Goal: Use online tool/utility: Utilize a website feature to perform a specific function

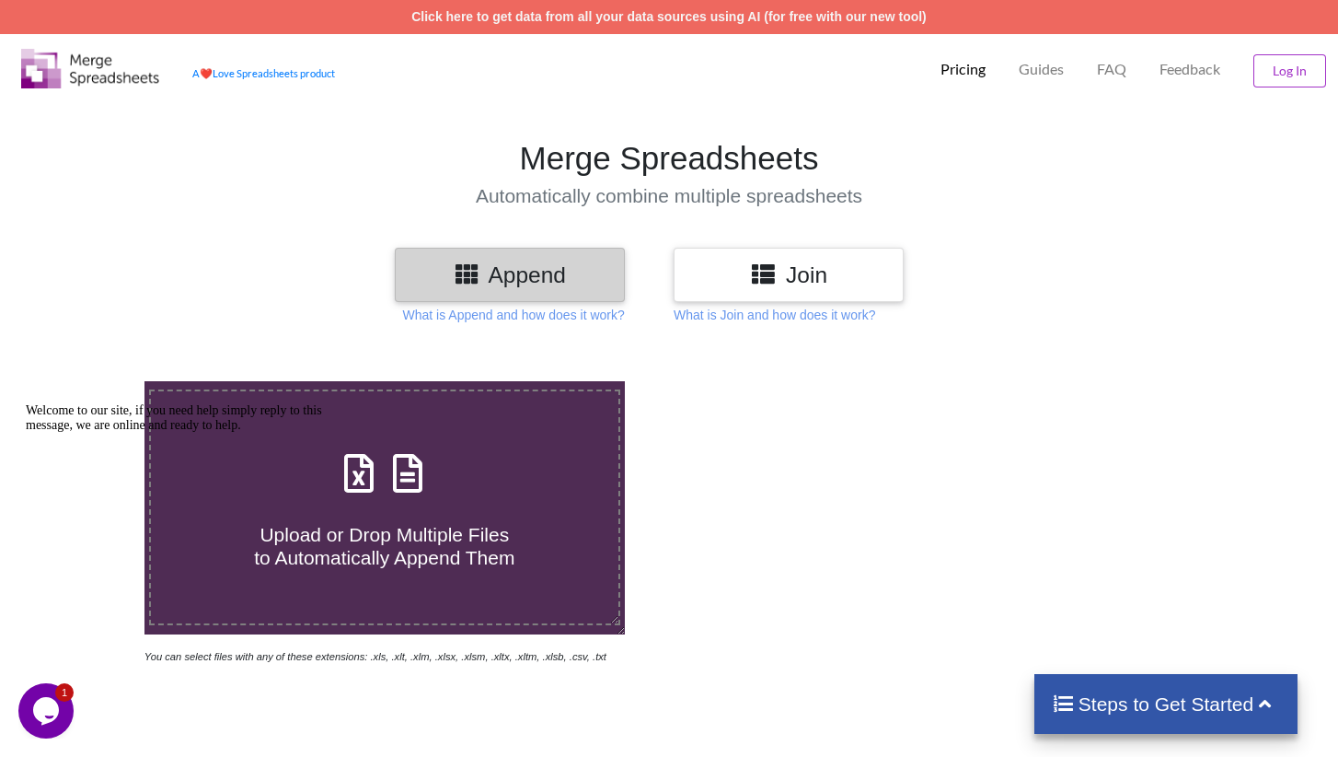
click at [781, 270] on h3 "Join" at bounding box center [789, 274] width 203 height 27
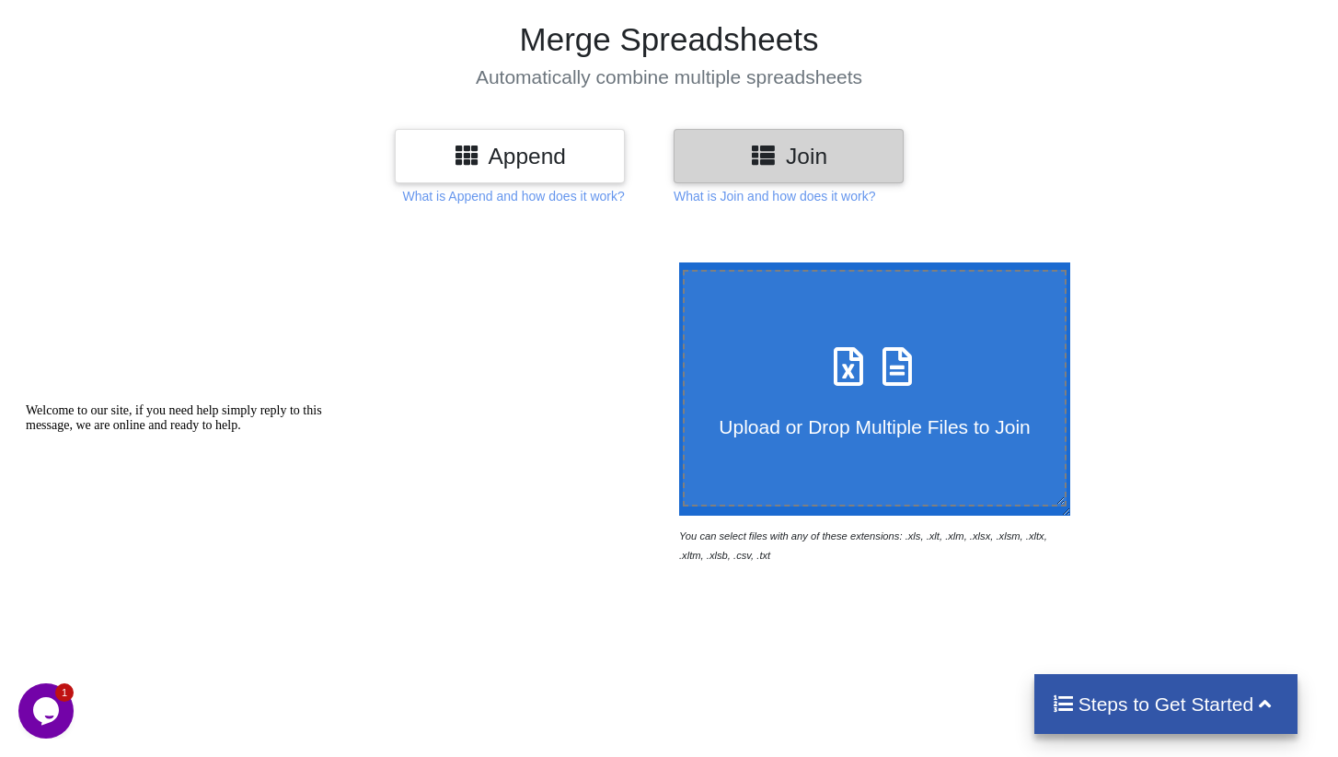
scroll to position [123, 0]
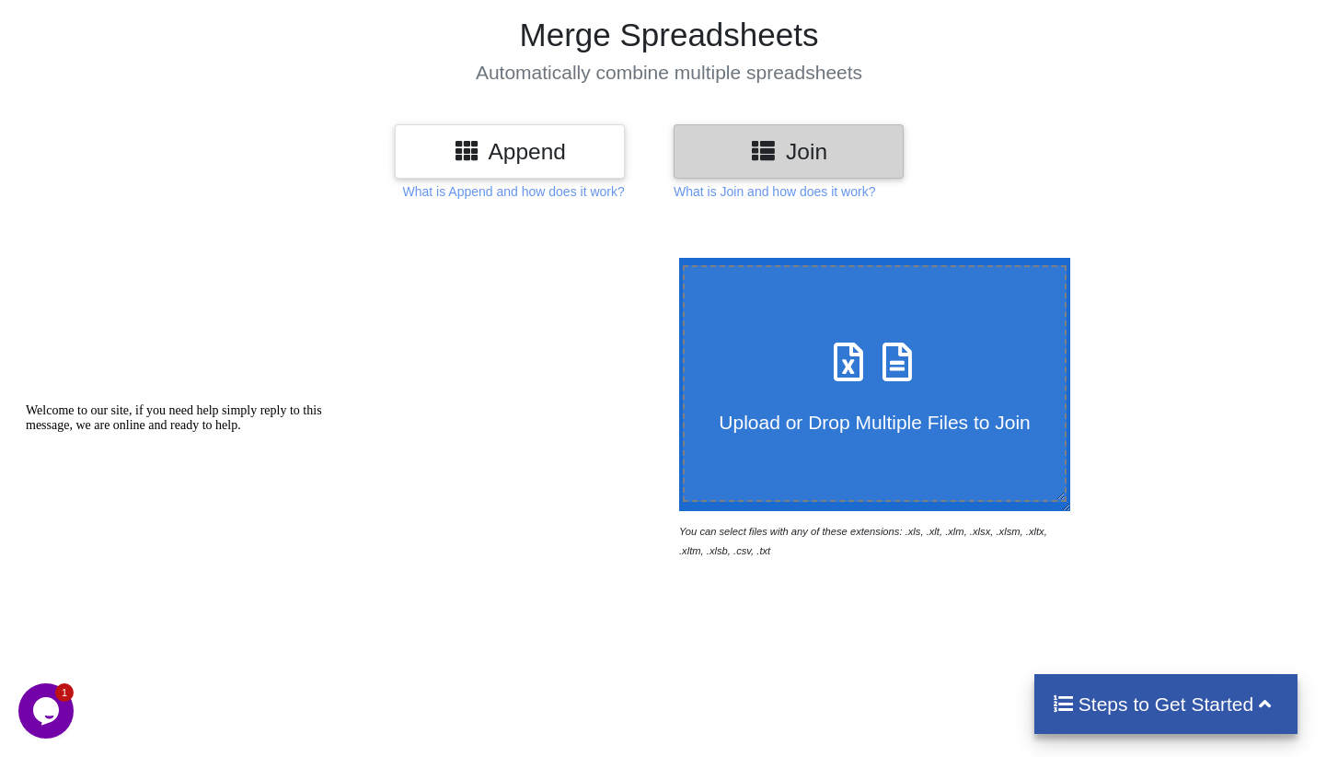
click at [938, 391] on h4 "Upload or Drop Multiple Files to Join" at bounding box center [875, 411] width 380 height 46
click at [675, 258] on input "Upload or Drop Multiple Files to Join" at bounding box center [675, 258] width 0 height 0
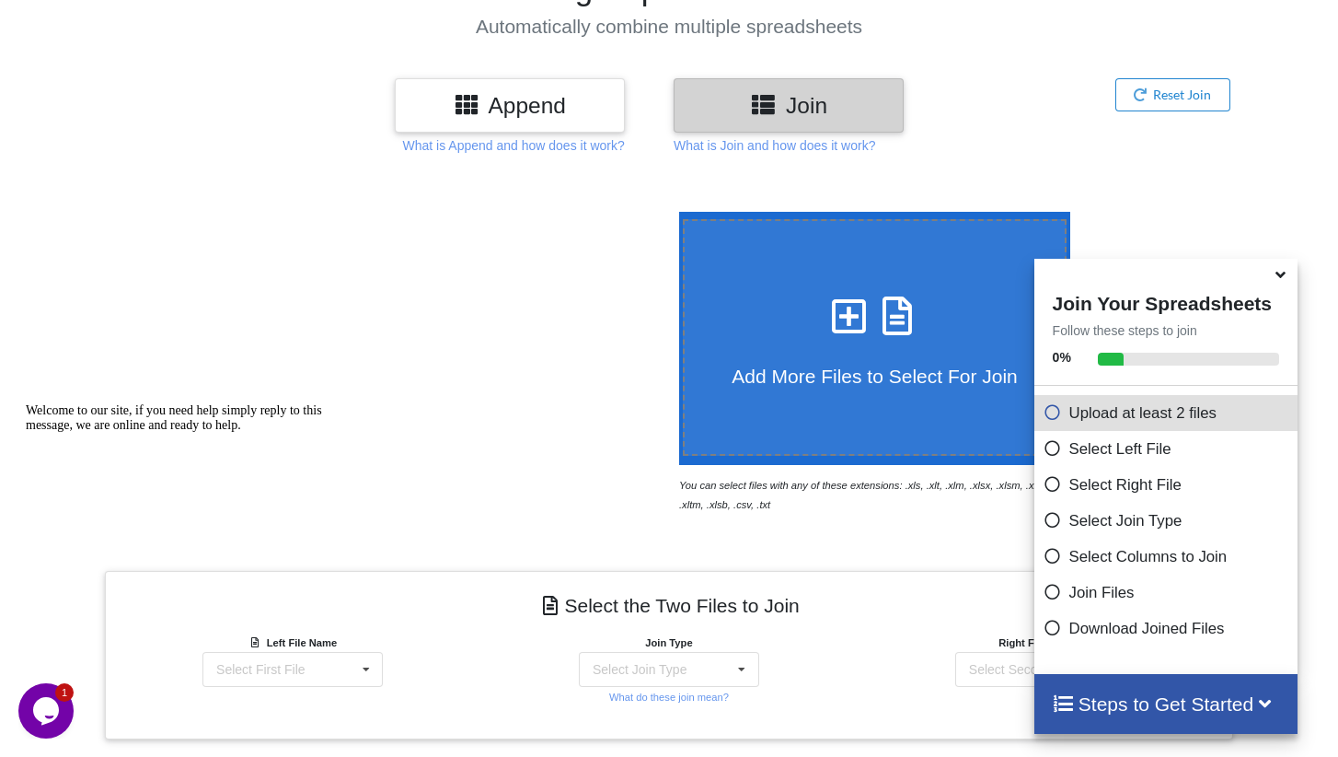
scroll to position [145, 0]
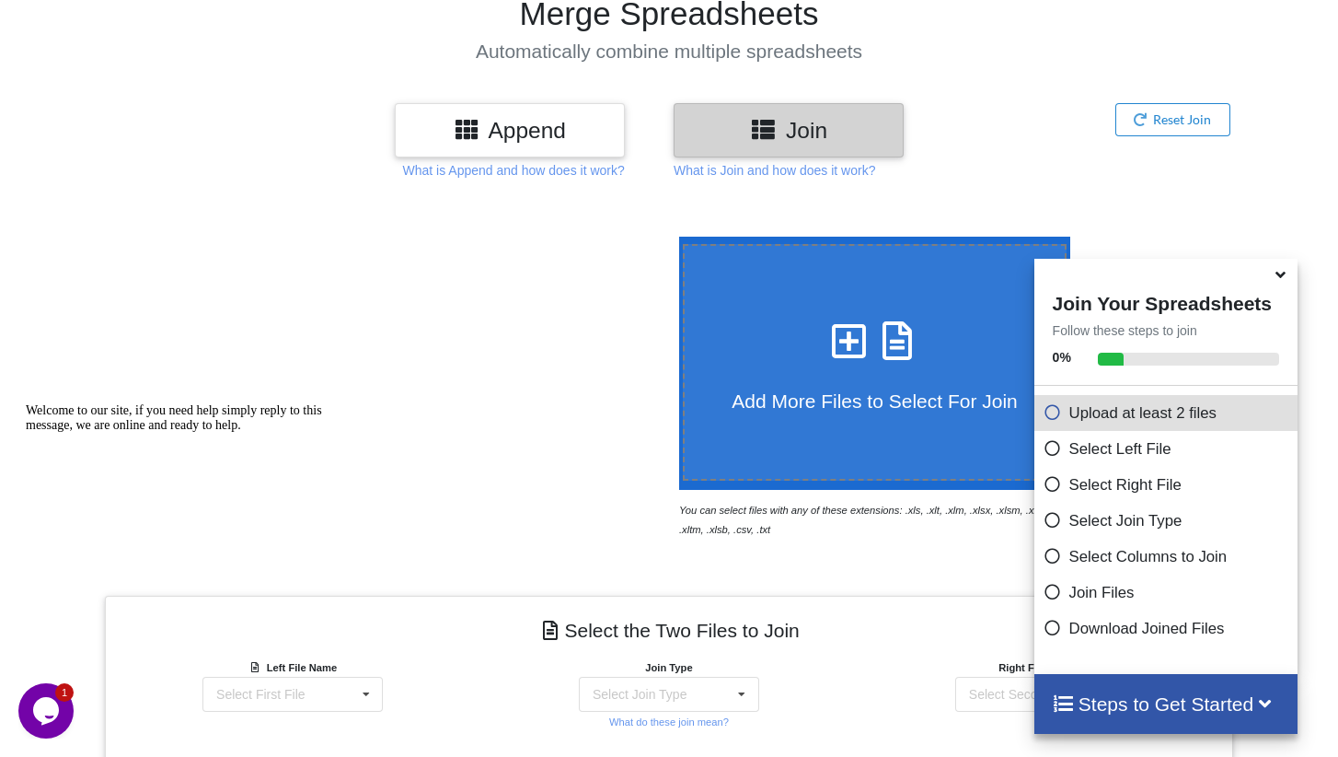
click at [313, 377] on div at bounding box center [384, 388] width 569 height 302
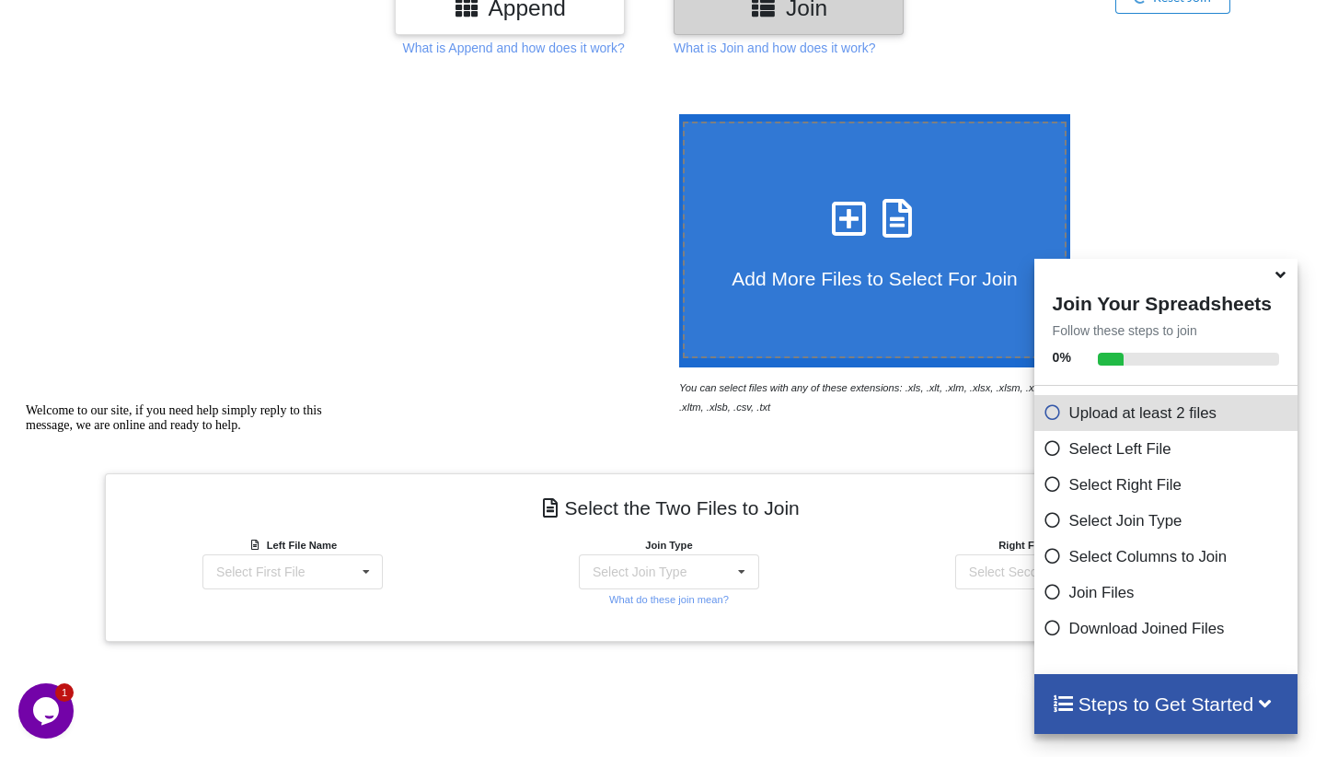
scroll to position [283, 0]
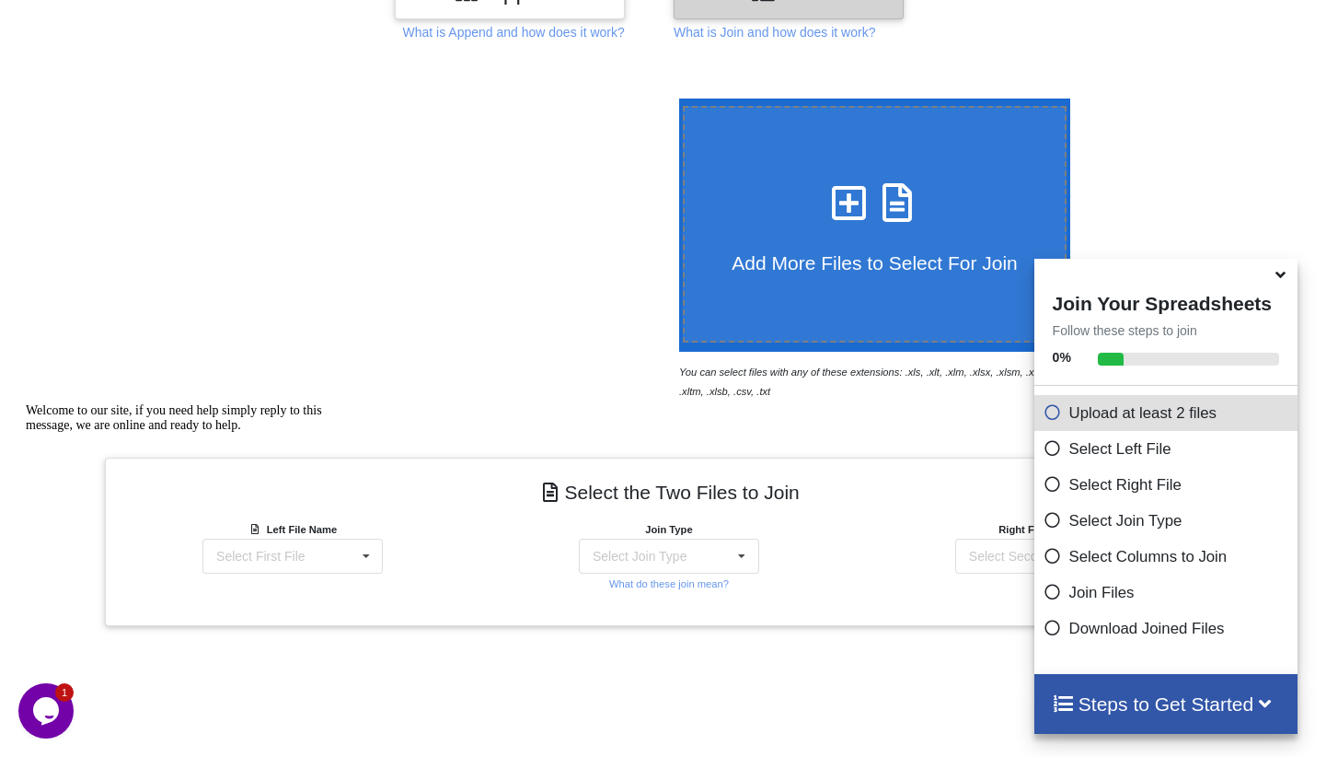
click at [853, 200] on icon at bounding box center [850, 193] width 46 height 39
click at [675, 98] on input "Add More Files to Select For Join" at bounding box center [675, 98] width 0 height 0
type input "C:\fakepath\matters [DATE] [DATE].csv"
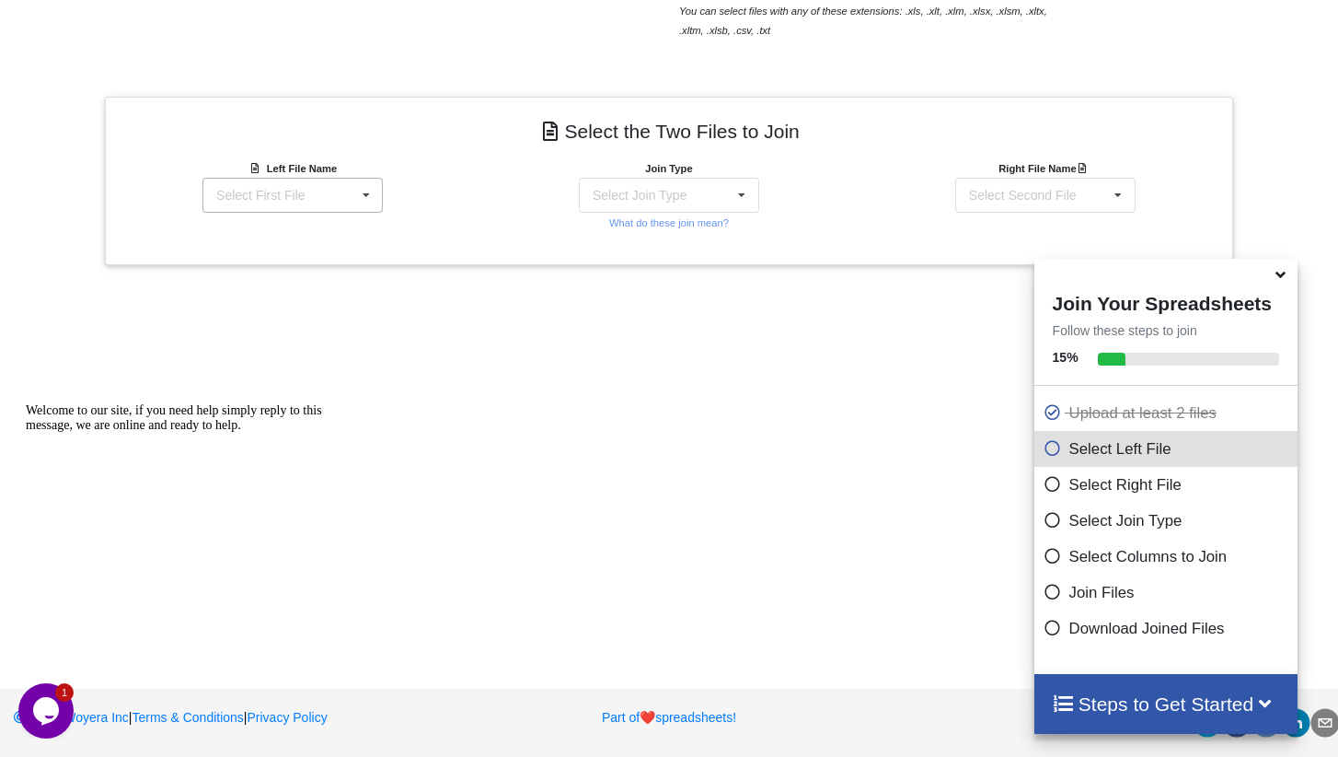
scroll to position [643, 0]
click at [357, 199] on icon at bounding box center [367, 197] width 28 height 34
click at [317, 260] on span "Matter balance summary (08_12_2025).csv" at bounding box center [287, 250] width 142 height 28
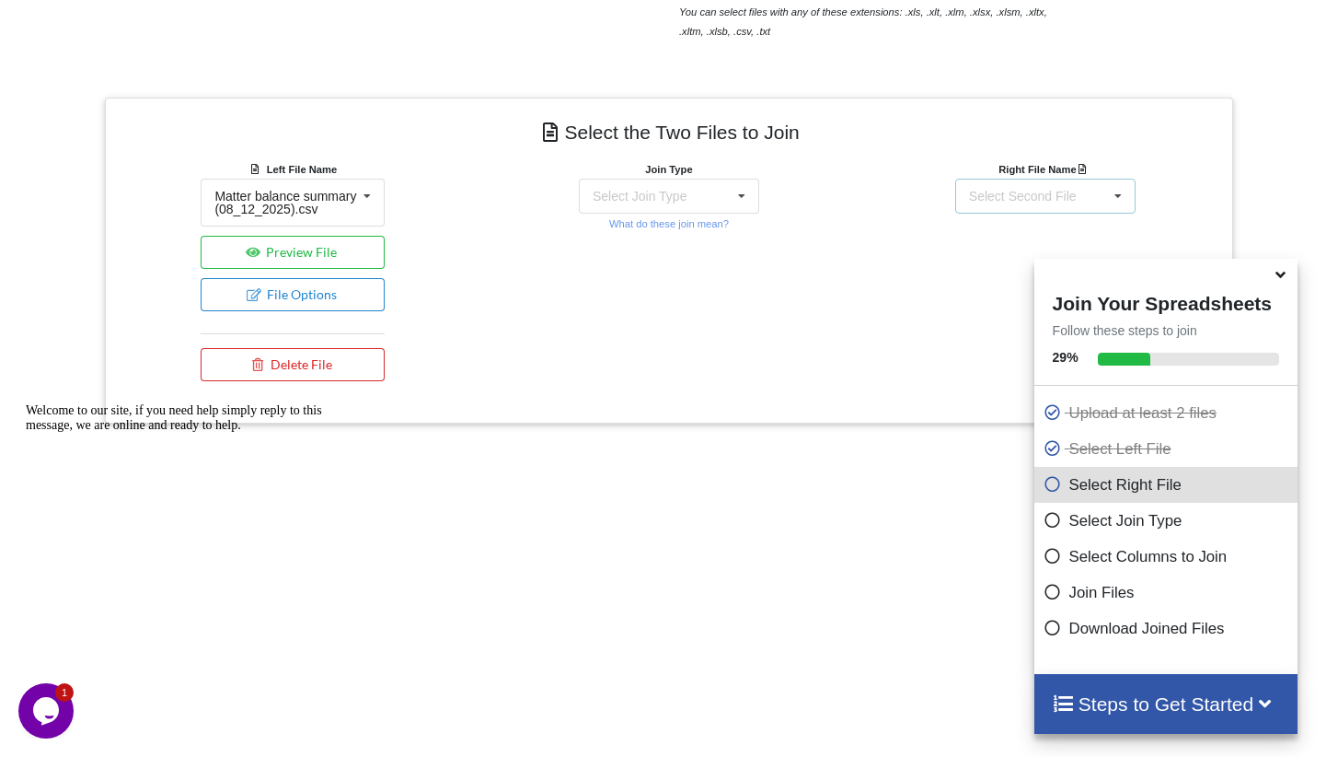
click at [1080, 196] on div "Select Second File Matter balance summary (08_12_2025).csv matters [DATE] [DATE…" at bounding box center [1046, 196] width 180 height 35
click at [994, 309] on span "matters [DATE] [DATE].csv" at bounding box center [1012, 297] width 87 height 28
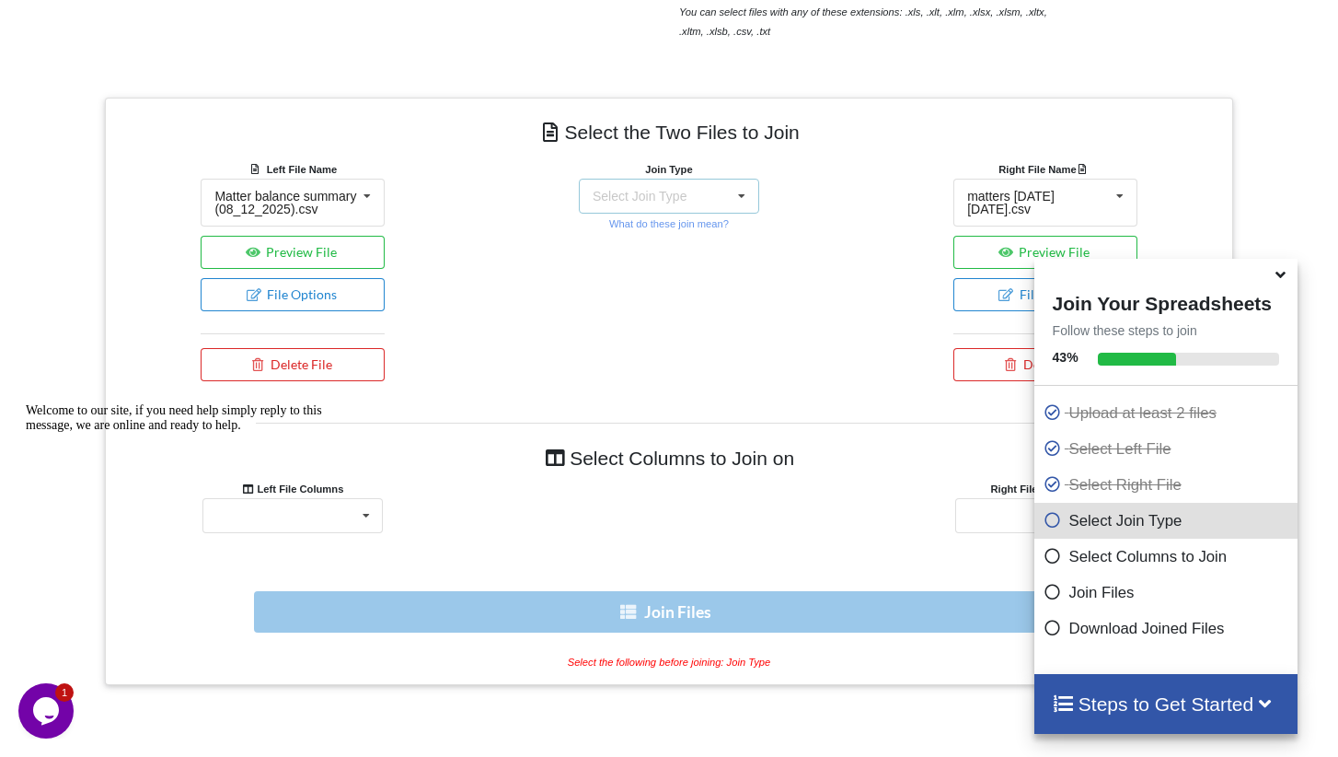
click at [719, 199] on div "Select Join Type INNER JOIN LEFT JOIN RIGHT JOIN FULL JOIN" at bounding box center [669, 196] width 180 height 35
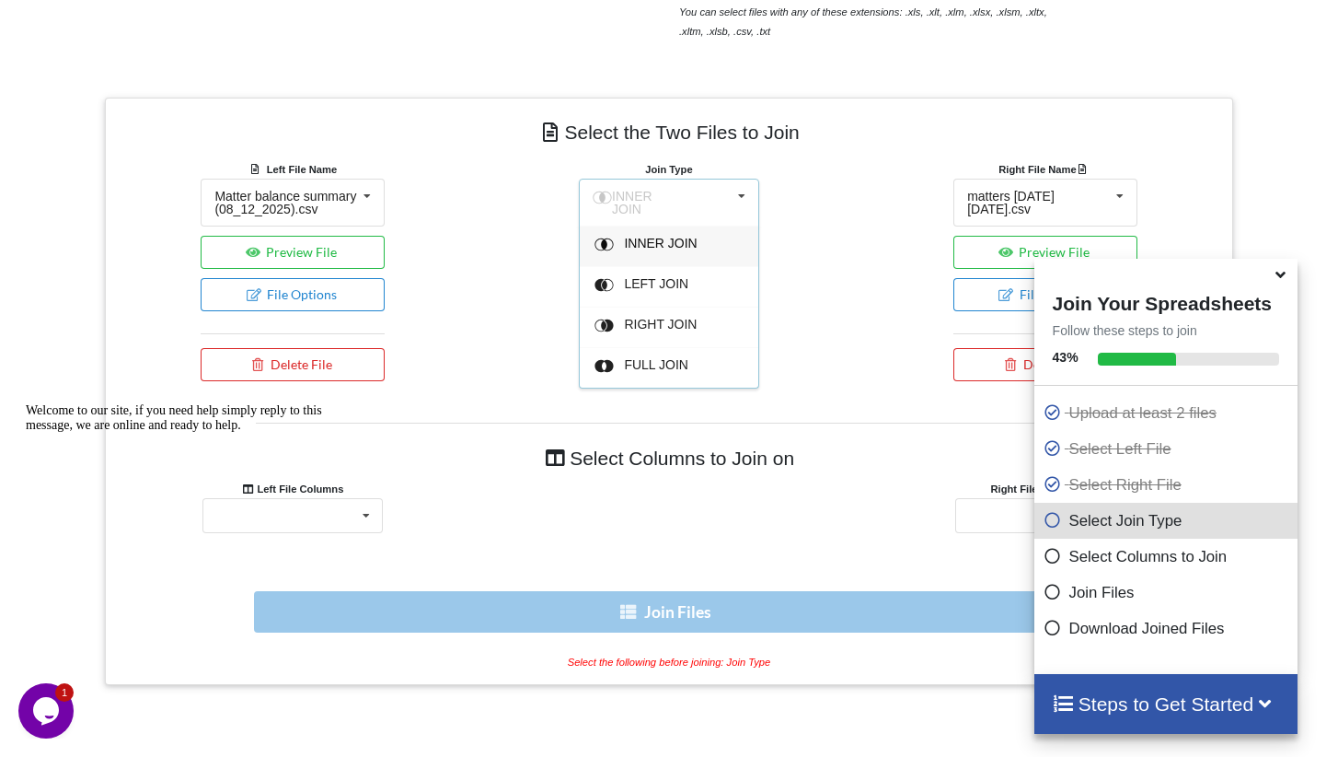
click at [692, 236] on span "INNER JOIN" at bounding box center [660, 243] width 73 height 15
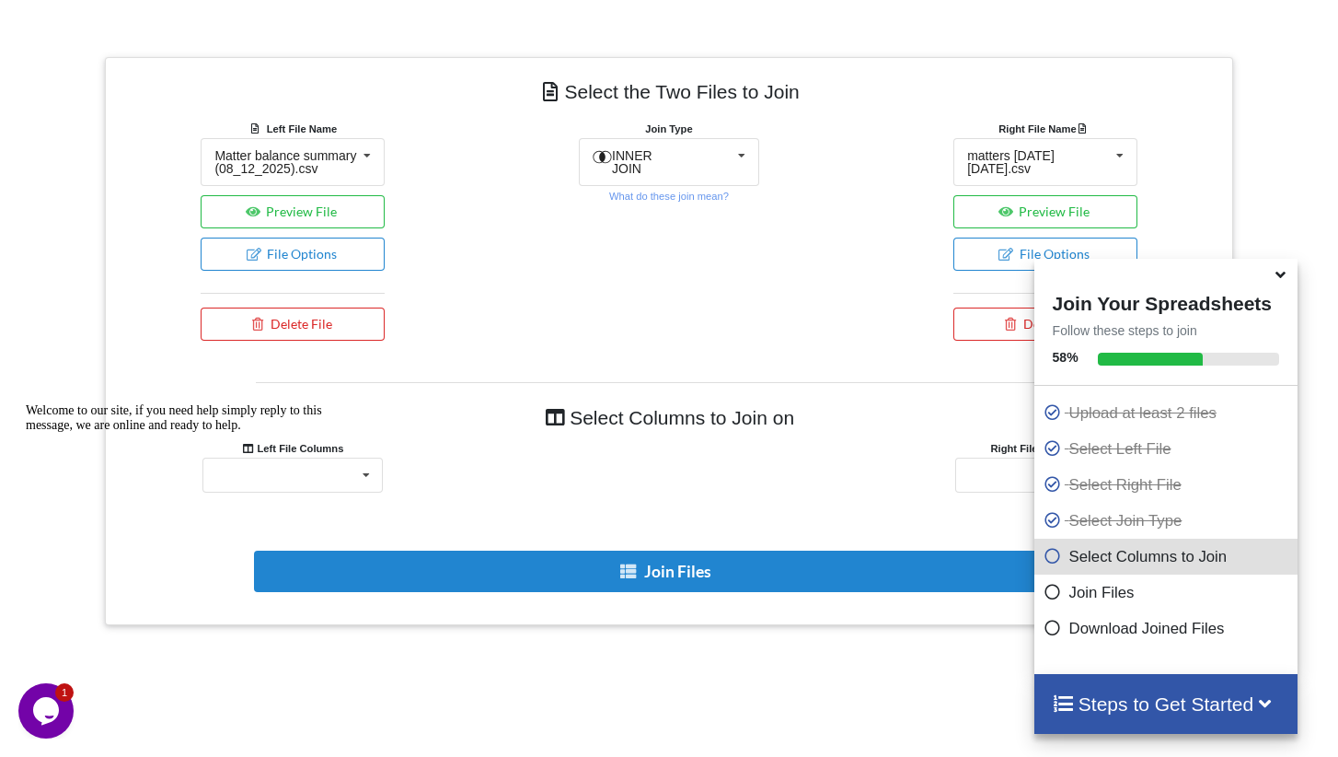
scroll to position [653, 0]
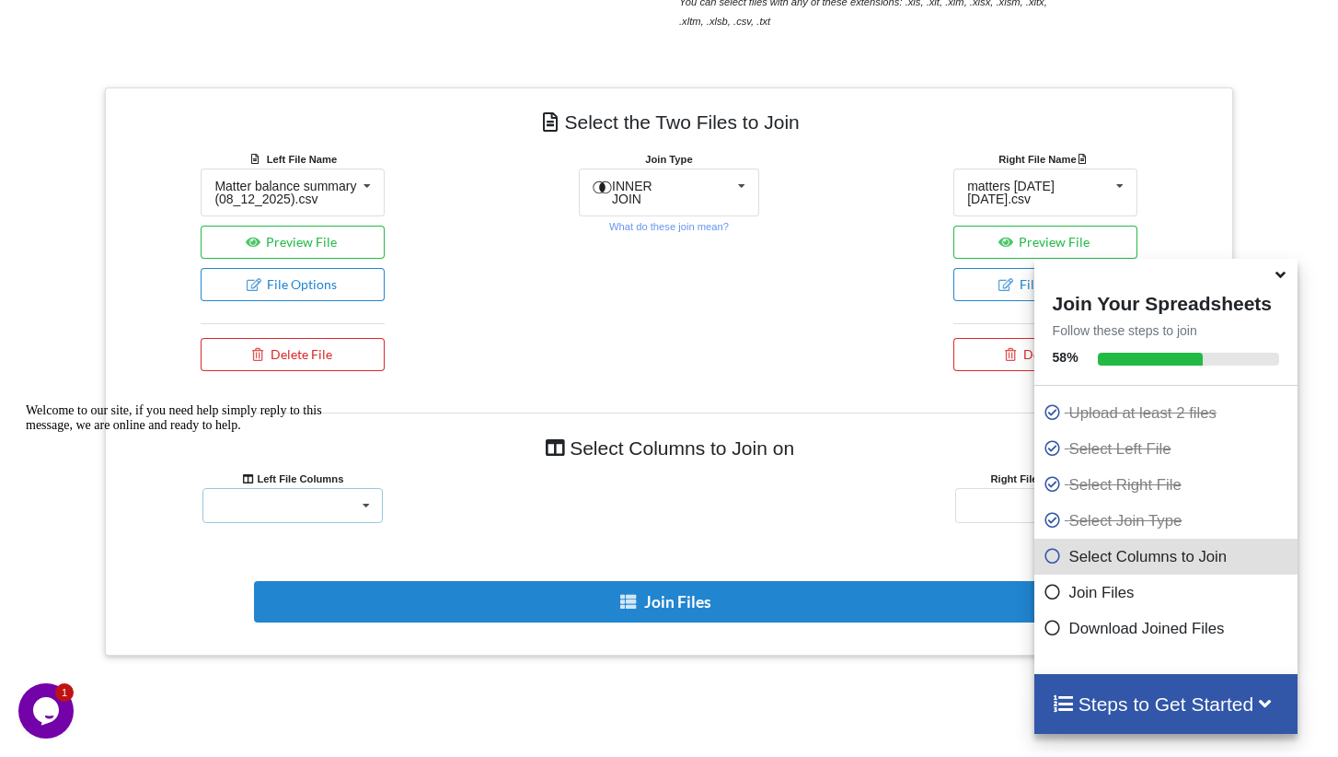
click at [350, 517] on div "Client Accounts Receivable Time In Progress Expense In Progress Total Client Tr…" at bounding box center [293, 505] width 180 height 35
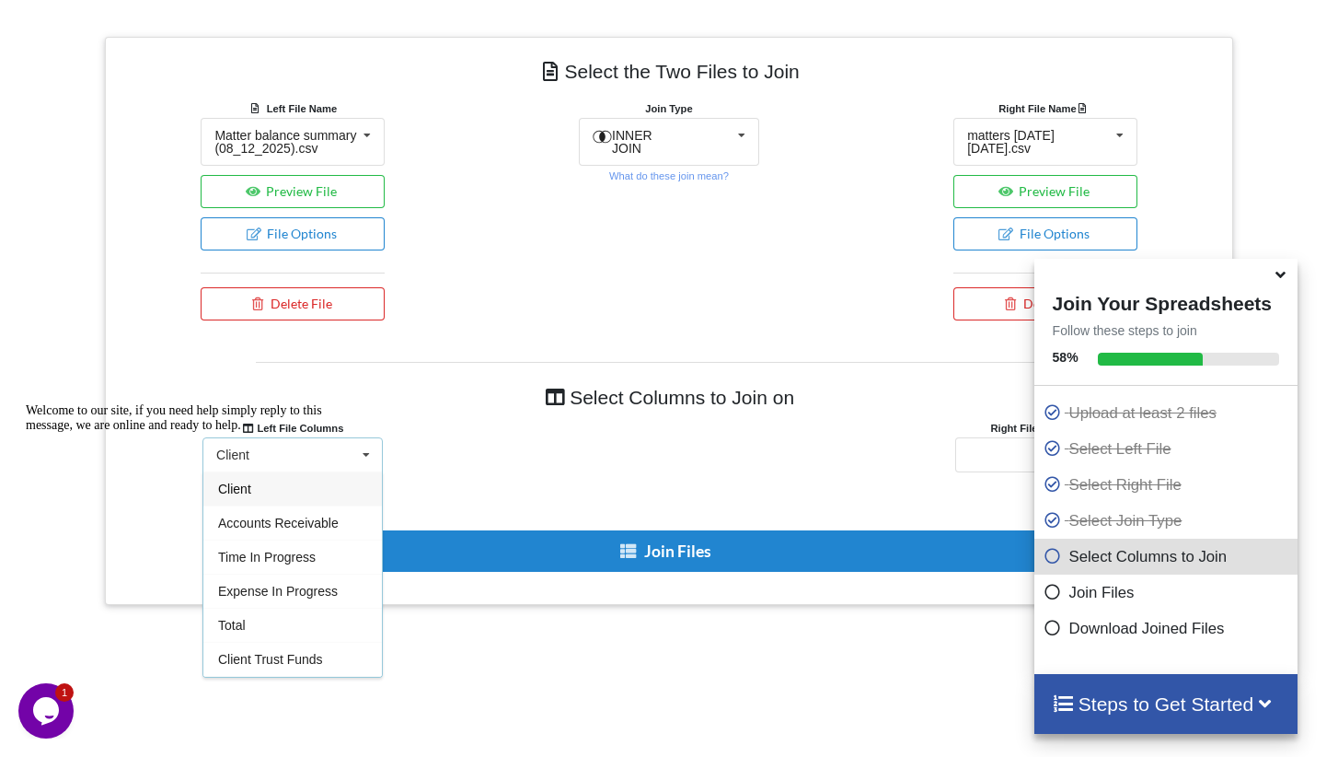
scroll to position [717, 0]
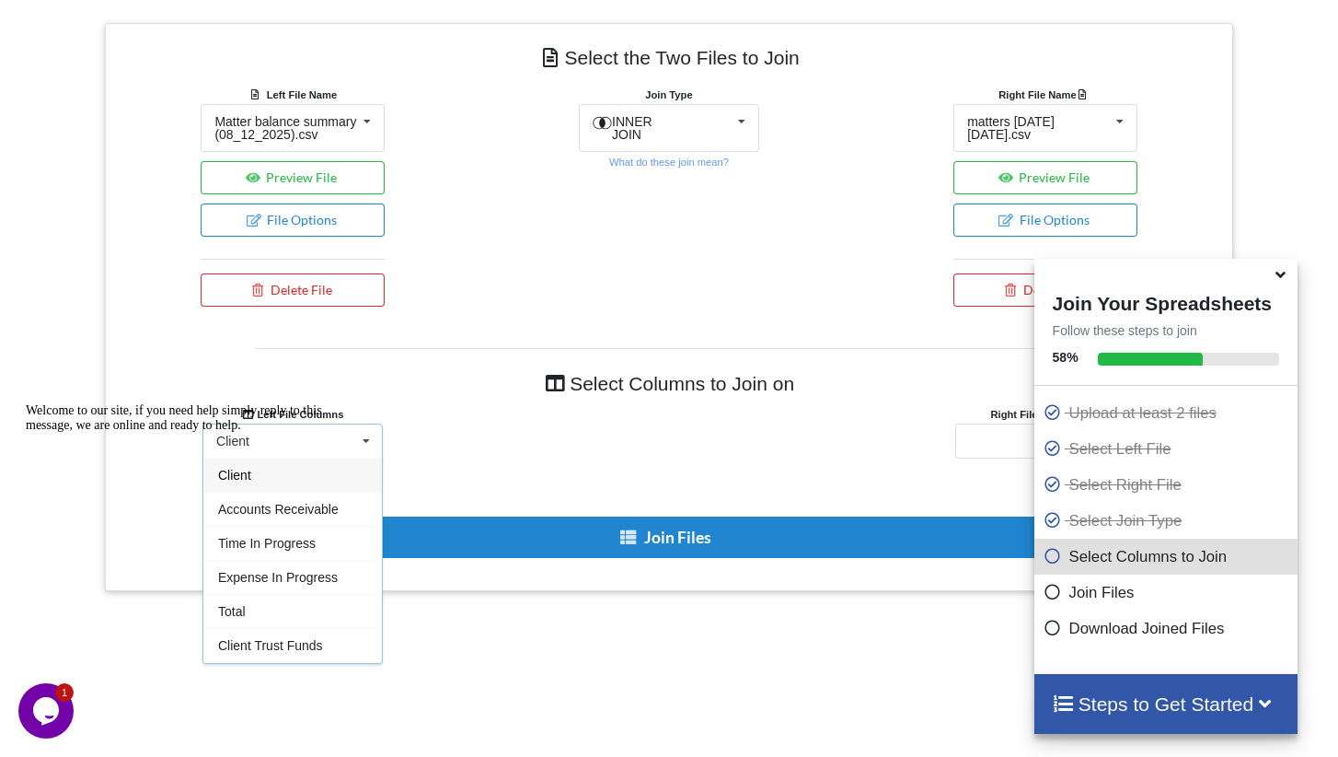
click at [288, 433] on div "Welcome to our site, if you need help simply reply to this message, we are onli…" at bounding box center [191, 417] width 331 height 29
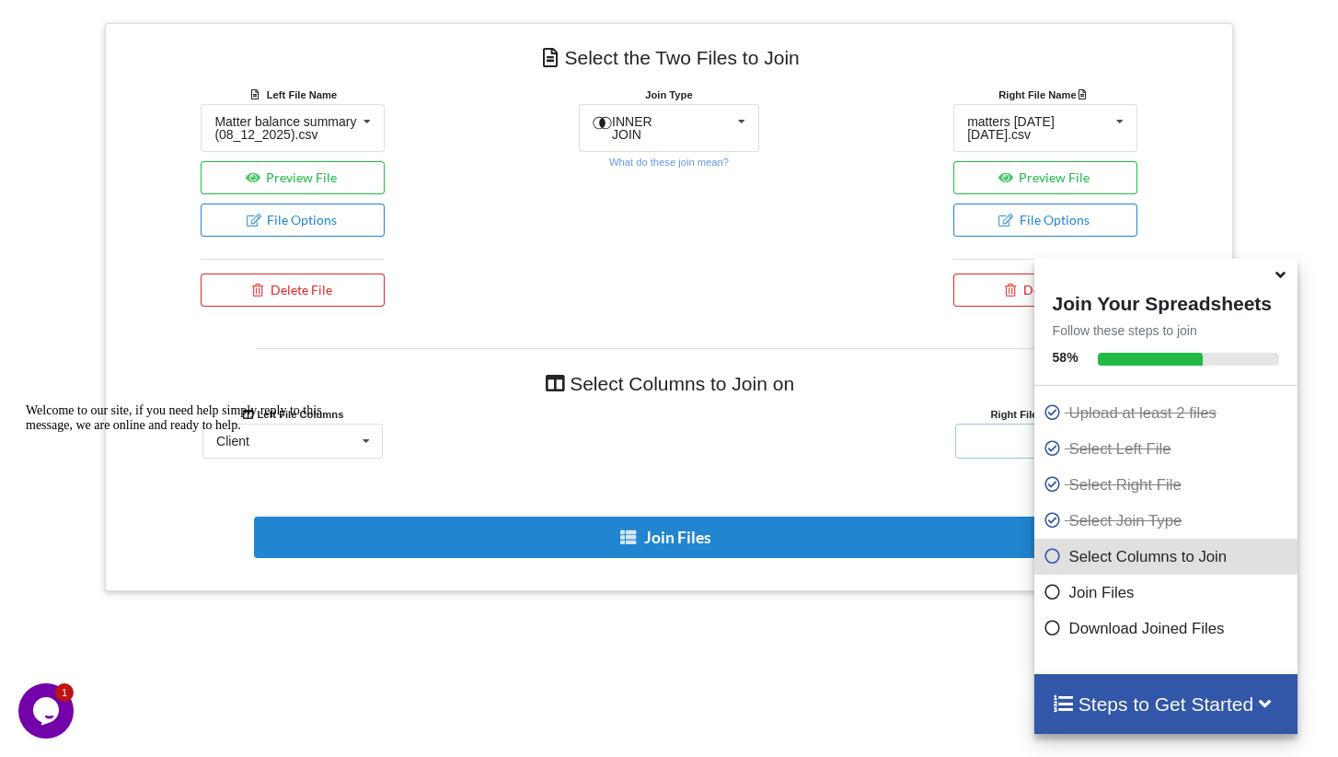
click at [1006, 443] on div "Client Name Client Location Minimum Threshold Refill Request Due Hold/Lock No R…" at bounding box center [1046, 440] width 180 height 35
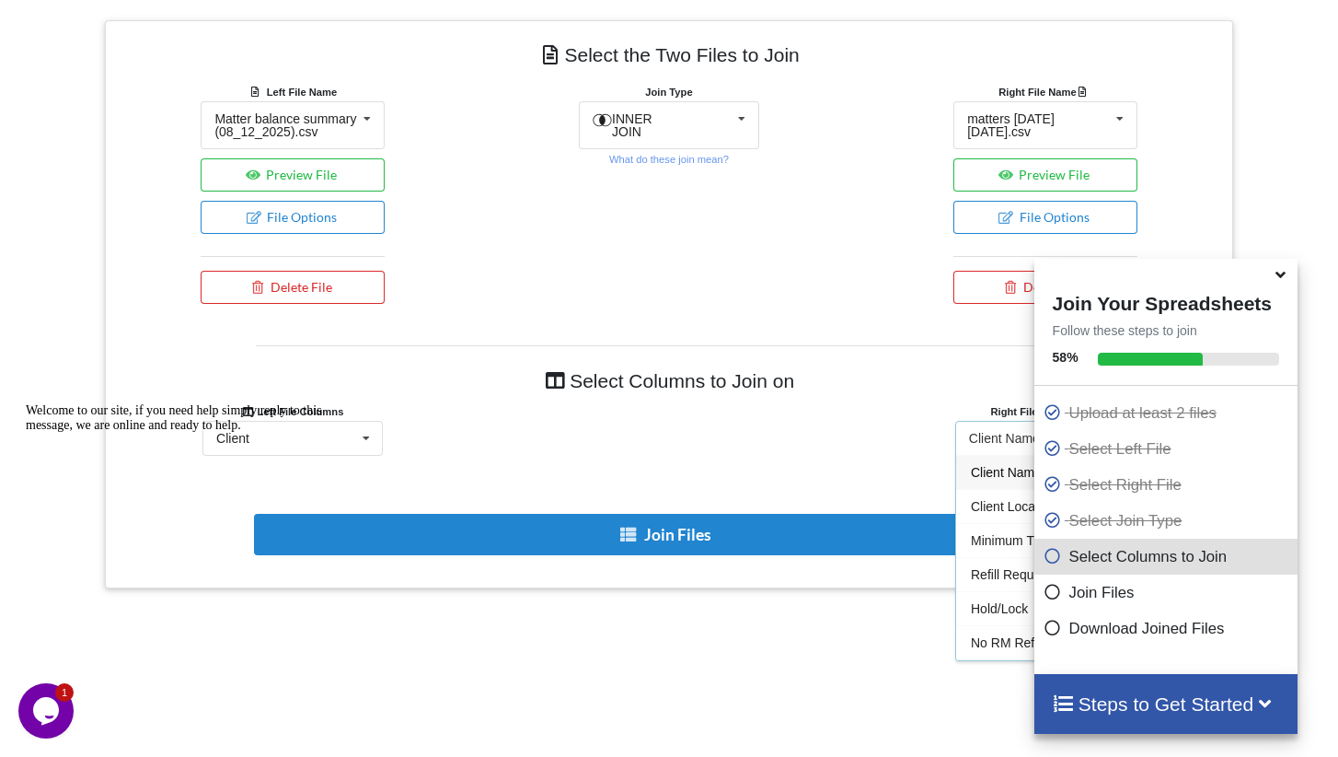
click at [1005, 473] on div "Client Name" at bounding box center [1045, 472] width 179 height 34
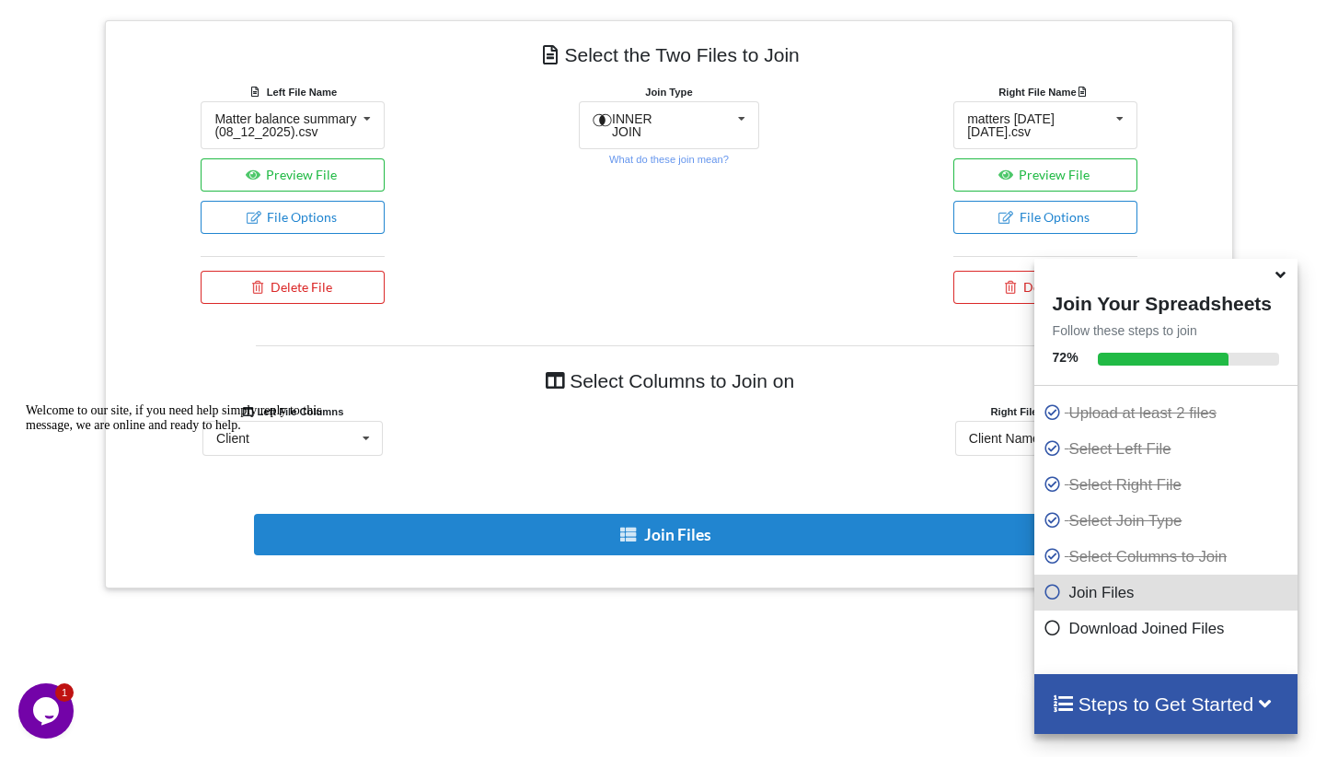
scroll to position [723, 0]
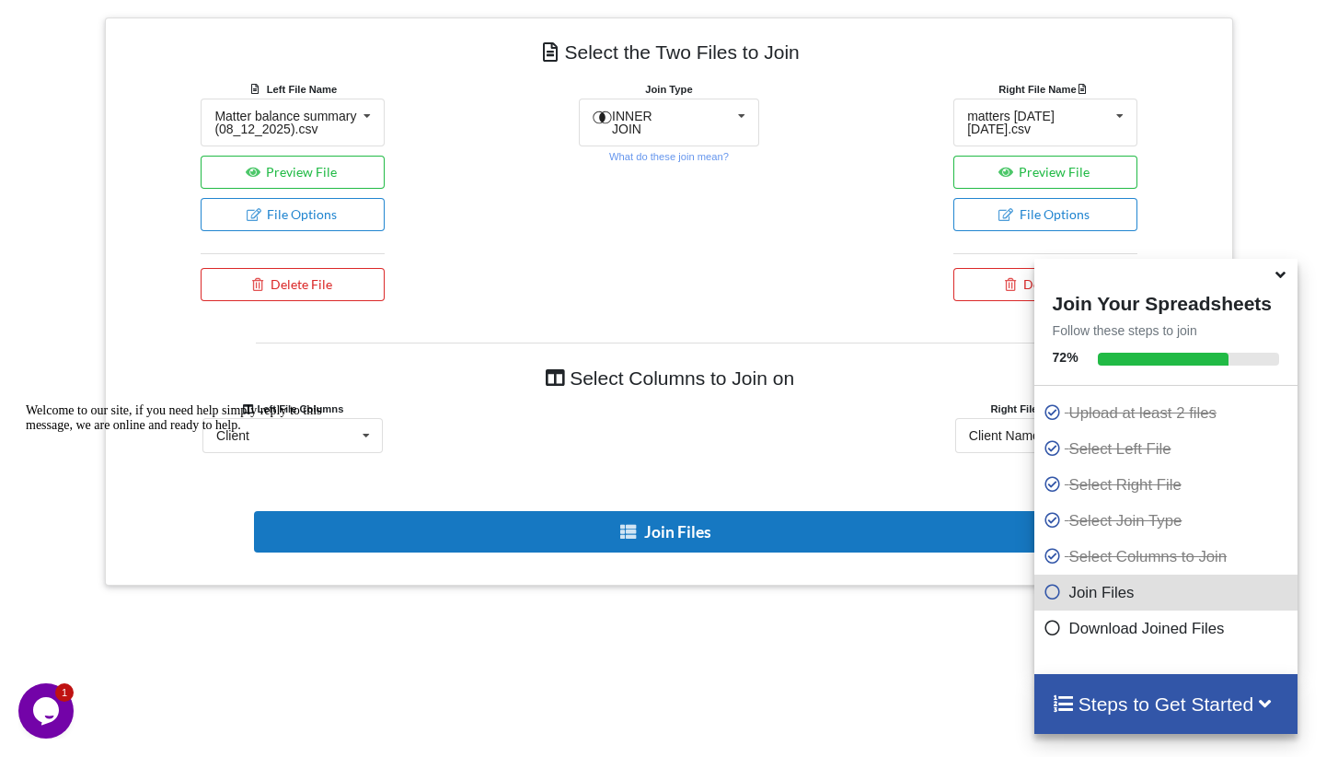
click at [694, 545] on button "Join Files" at bounding box center [667, 531] width 826 height 41
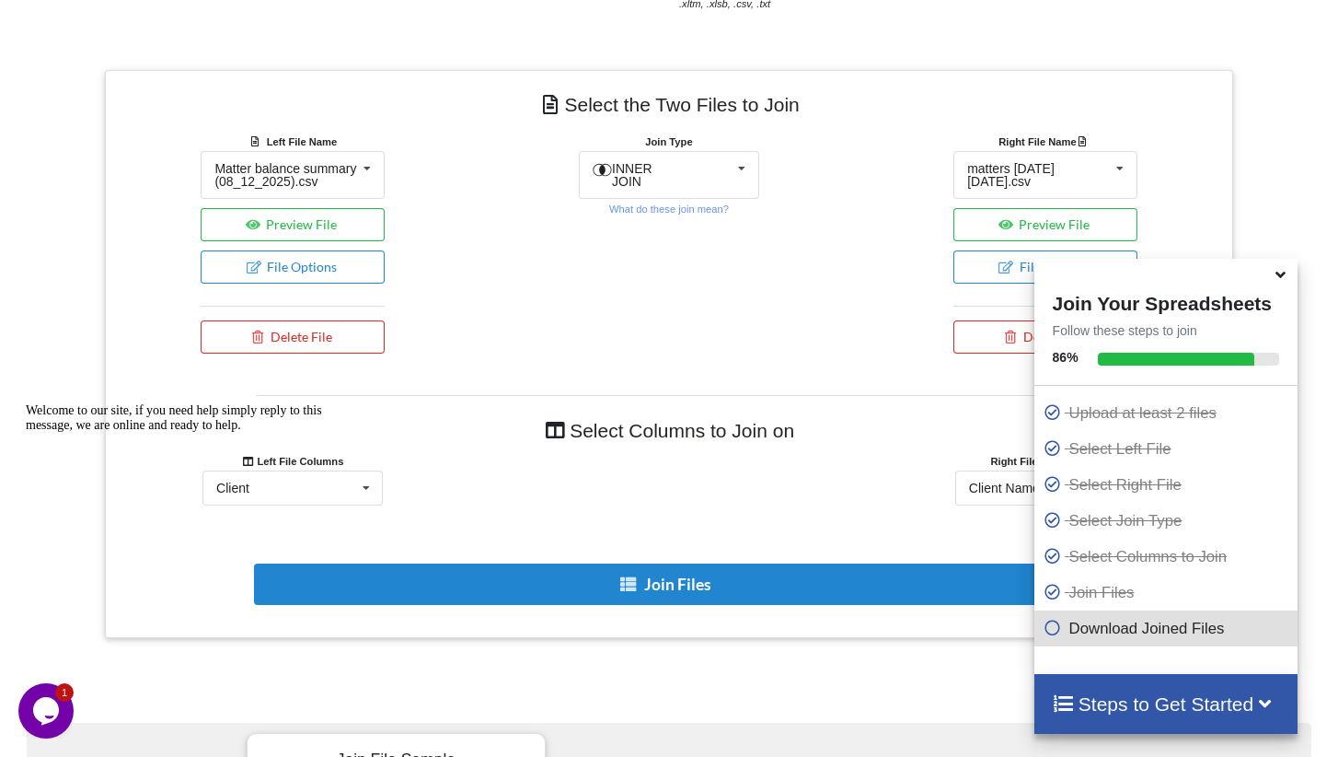
scroll to position [631, 0]
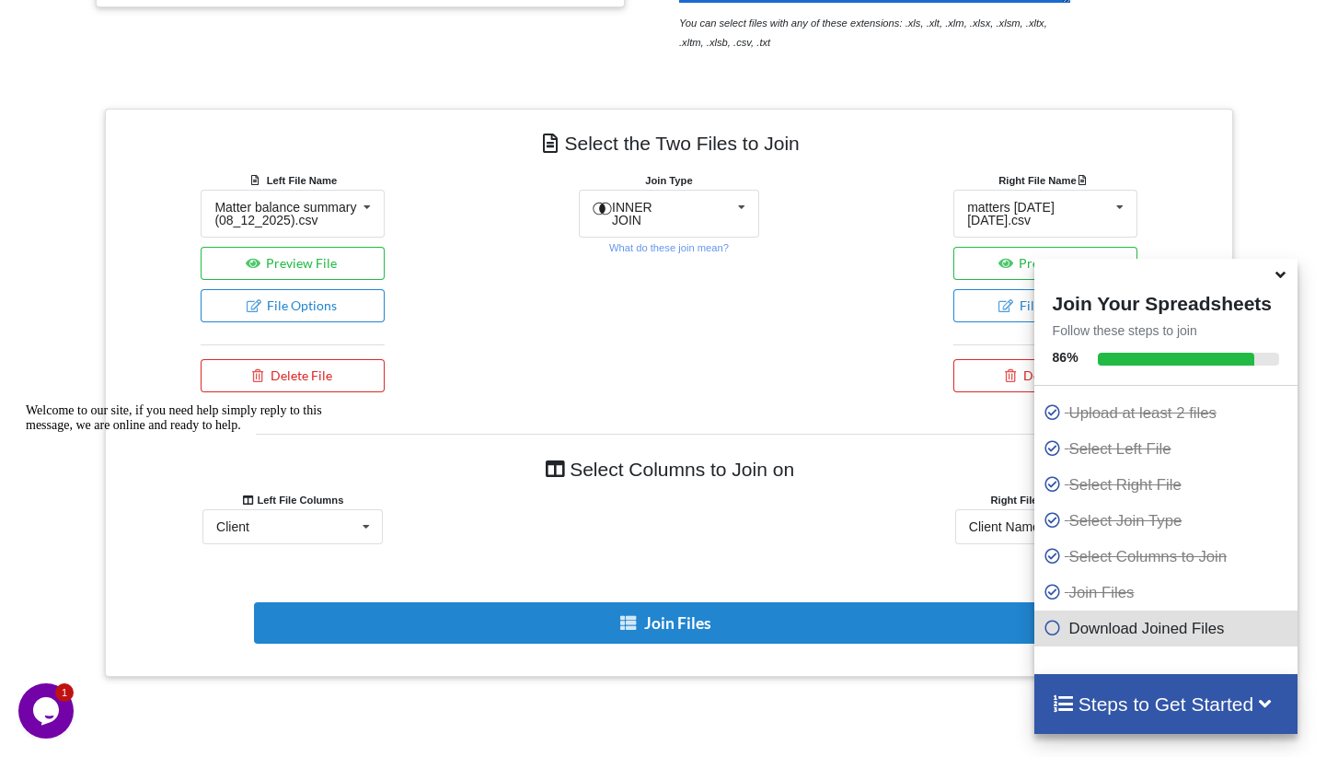
click at [26, 403] on icon "Chat attention grabber" at bounding box center [26, 403] width 0 height 0
click at [1279, 274] on icon at bounding box center [1280, 271] width 19 height 17
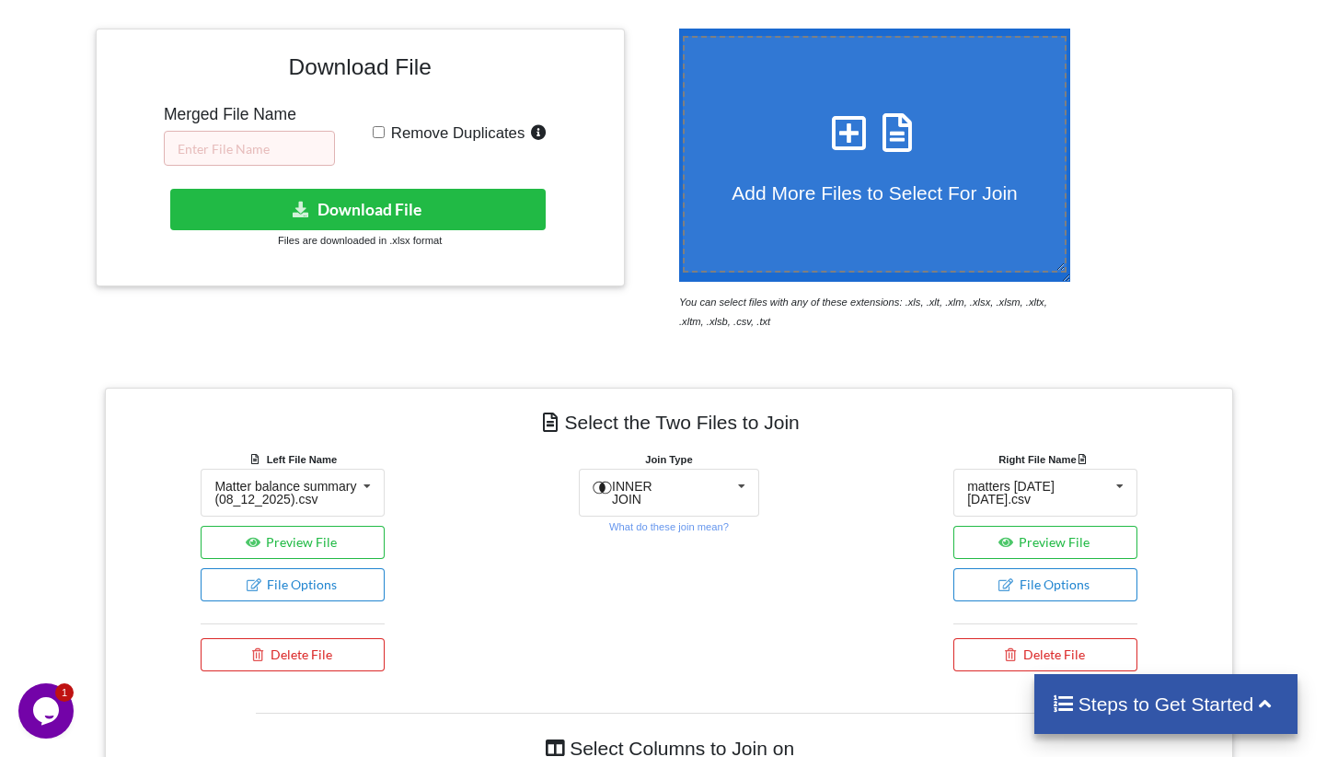
scroll to position [296, 0]
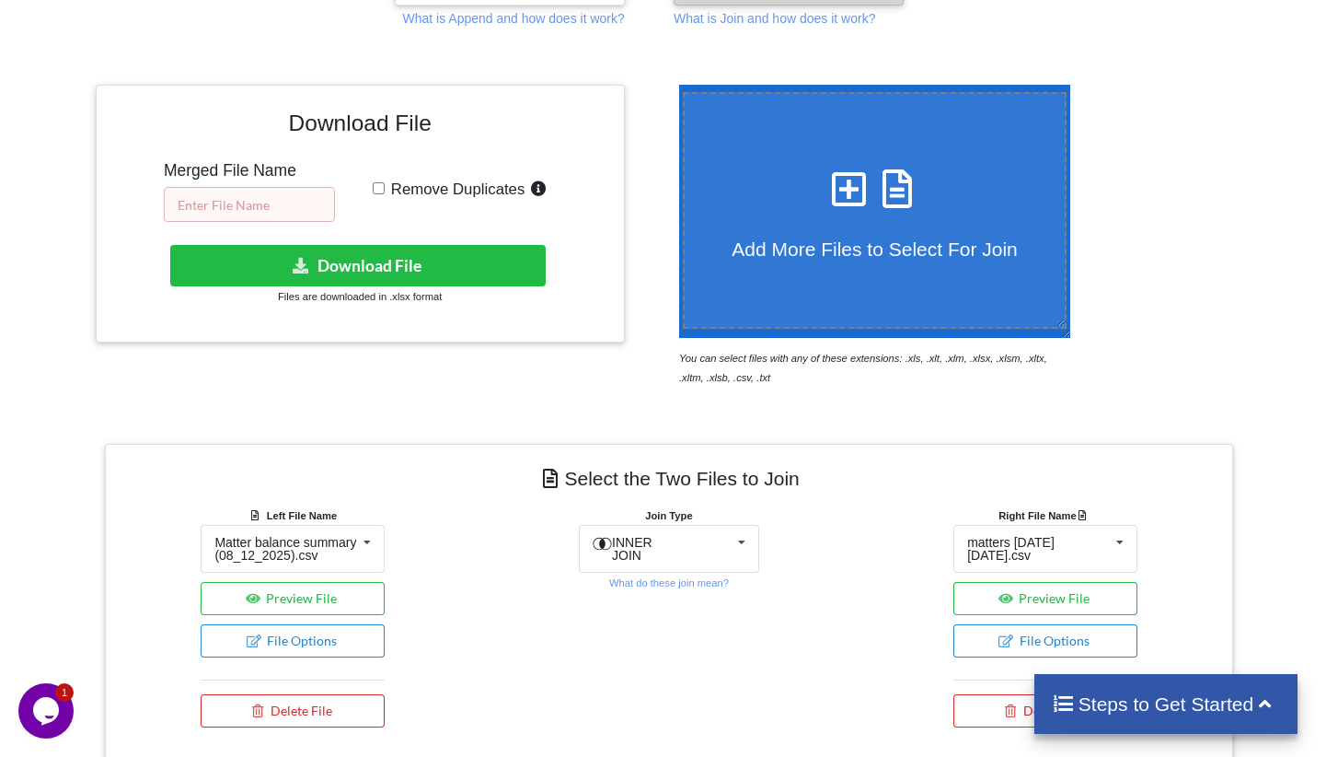
click at [278, 213] on input "text" at bounding box center [249, 204] width 171 height 35
type input "[DATE]"
click at [380, 183] on input "Remove Duplicates" at bounding box center [379, 188] width 12 height 12
checkbox input "true"
click at [372, 273] on button "Download File" at bounding box center [358, 265] width 376 height 41
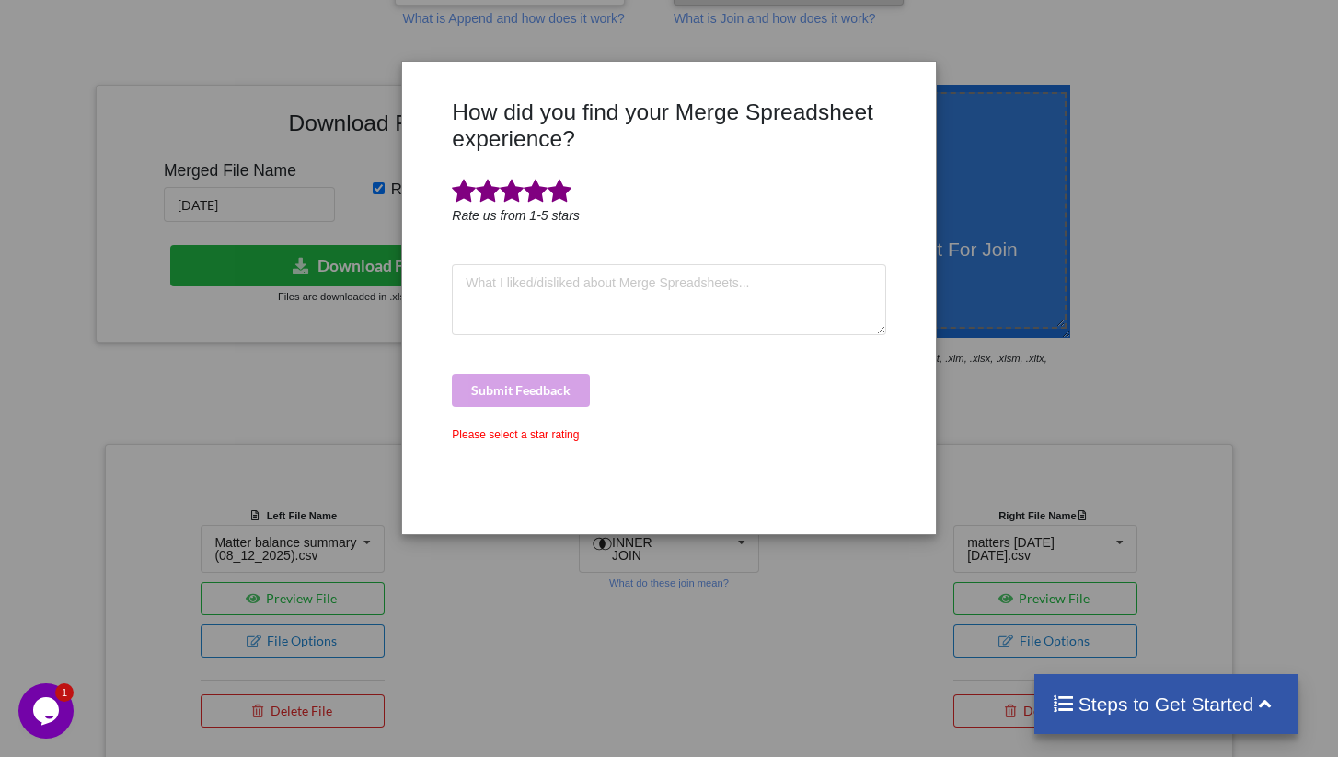
click at [555, 200] on span at bounding box center [560, 192] width 24 height 26
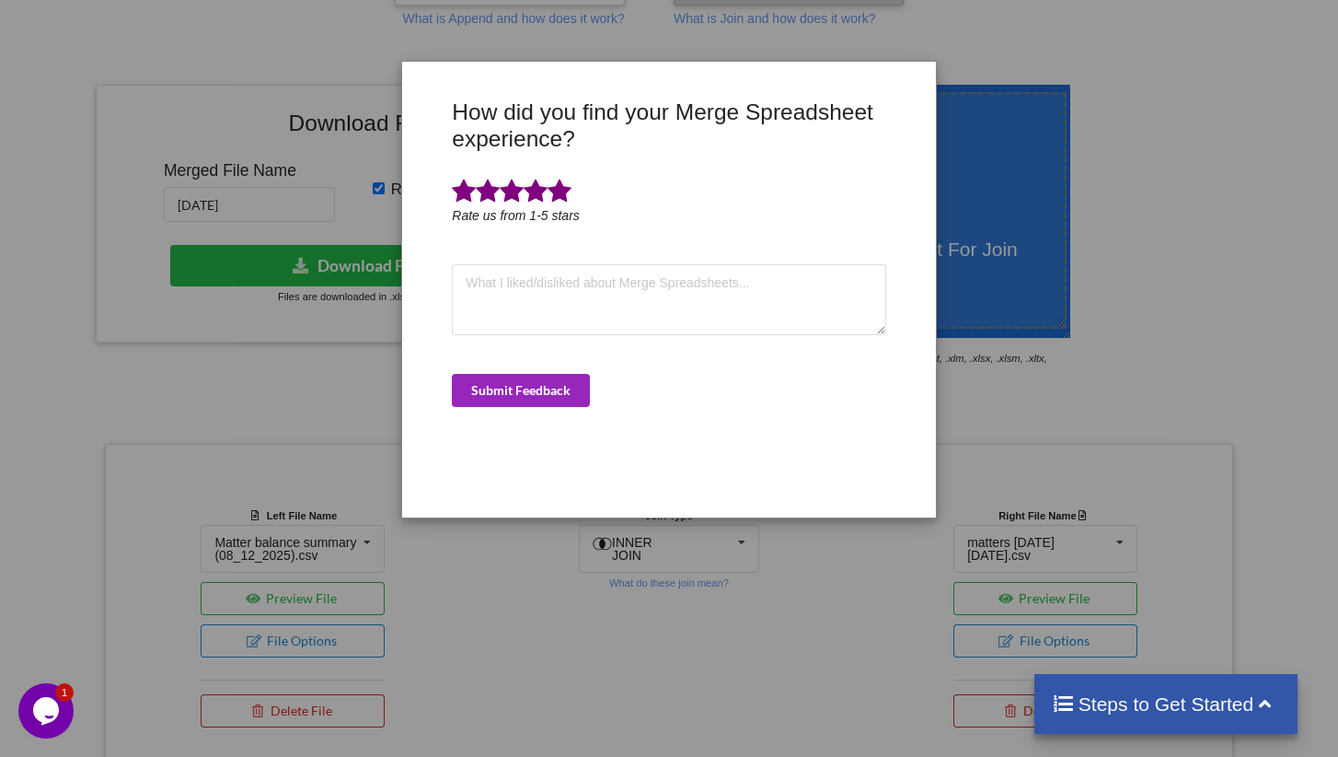
click at [528, 390] on button "Submit Feedback" at bounding box center [521, 390] width 138 height 33
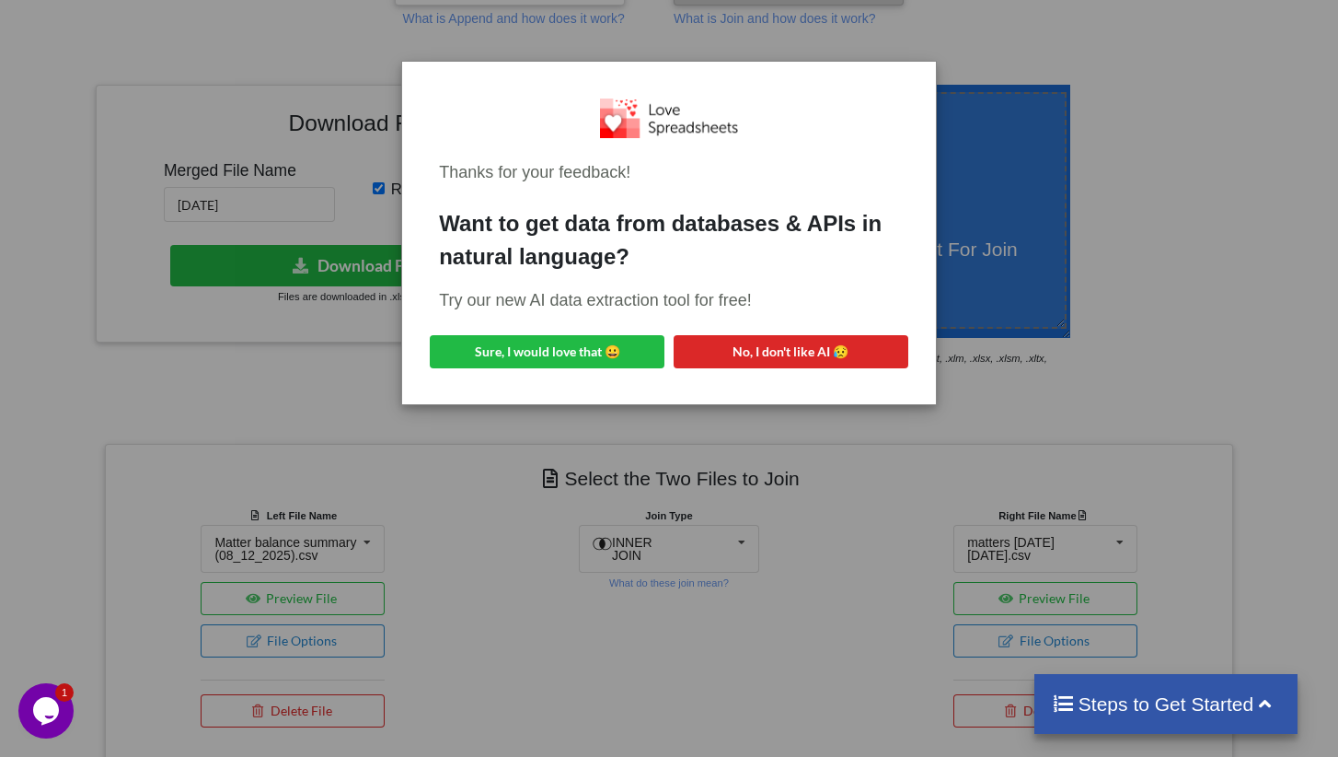
click at [907, 118] on div "Thanks for your feedback! Want to get data from databases & APIs in natural lan…" at bounding box center [669, 233] width 504 height 314
click at [802, 354] on button "No, I don't like AI 😥" at bounding box center [791, 351] width 235 height 33
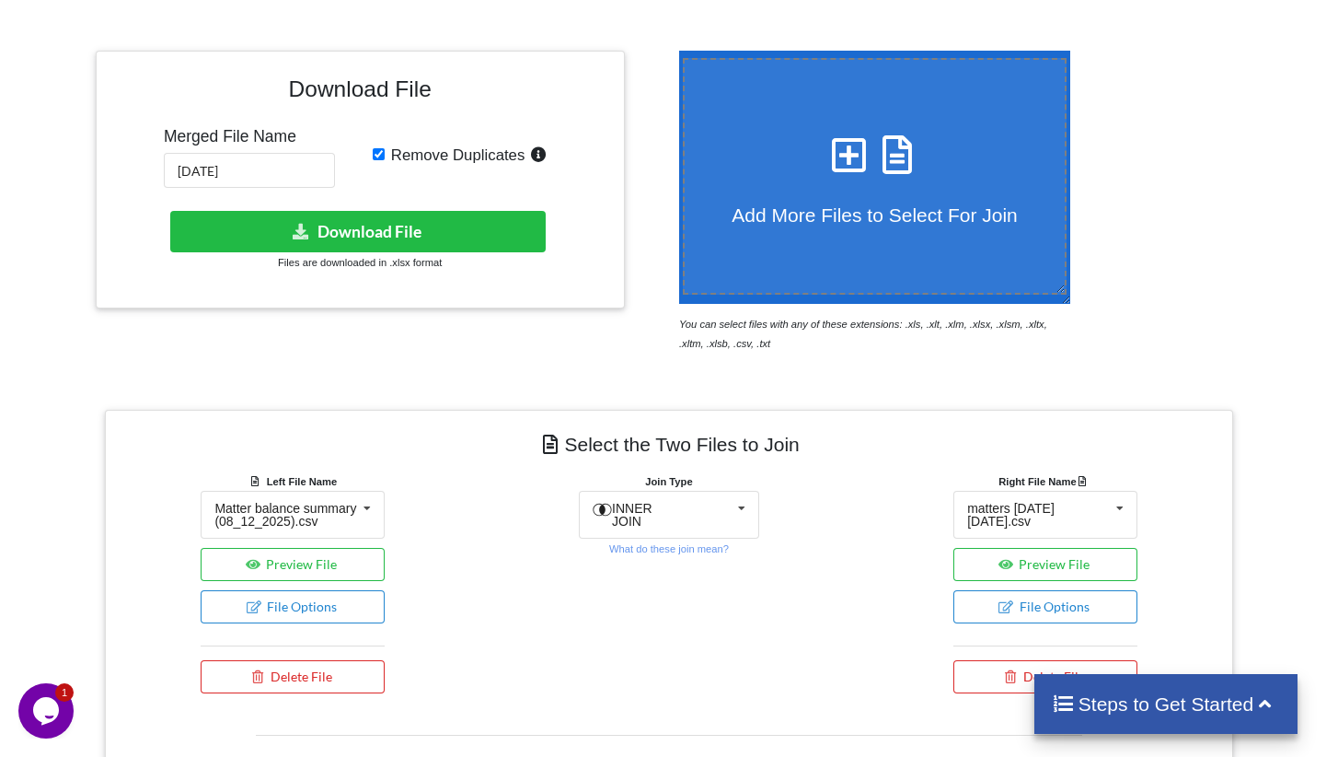
scroll to position [340, 0]
